Goal: Find specific page/section

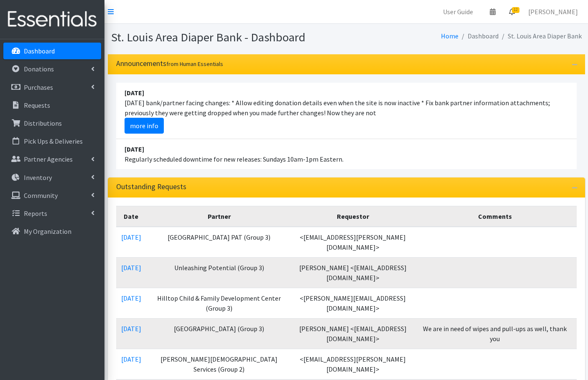
click at [515, 12] on icon at bounding box center [512, 11] width 6 height 7
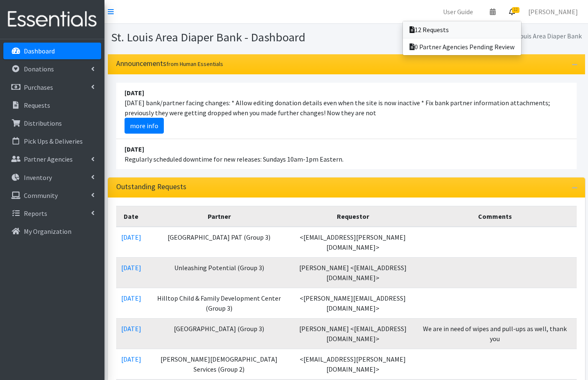
click at [512, 31] on link "12 Requests" at bounding box center [462, 29] width 118 height 17
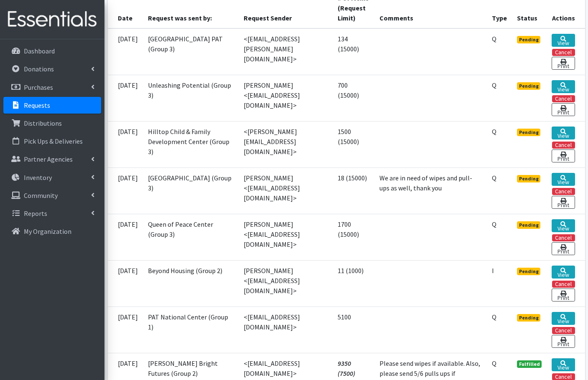
scroll to position [250, 0]
